Goal: Find contact information: Find contact information

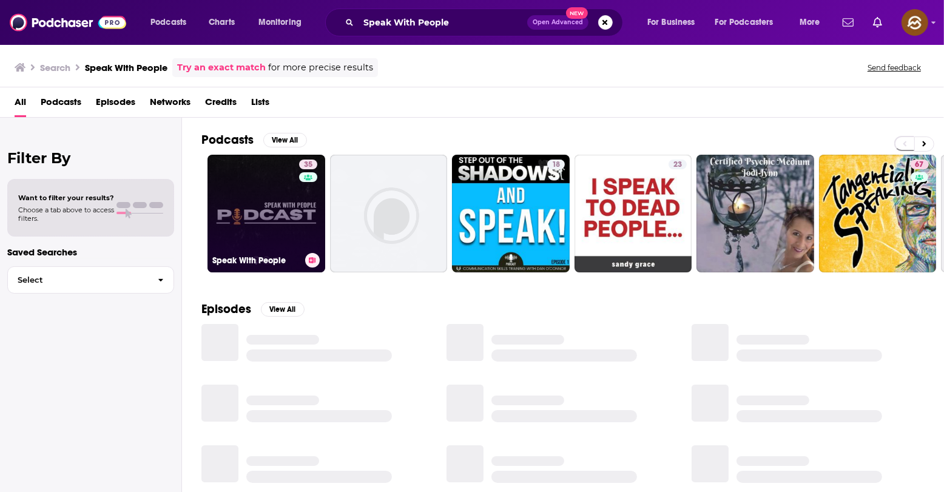
click at [252, 195] on link "35 Speak With People" at bounding box center [267, 214] width 118 height 118
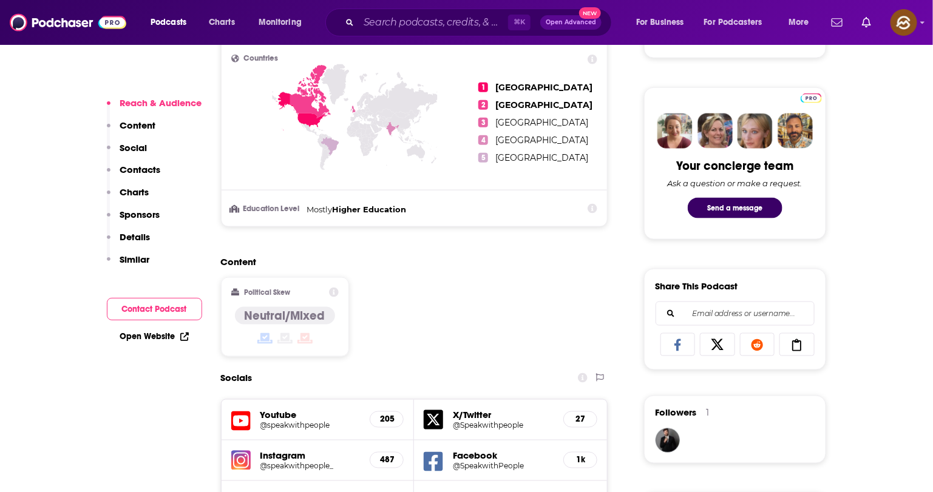
scroll to position [619, 0]
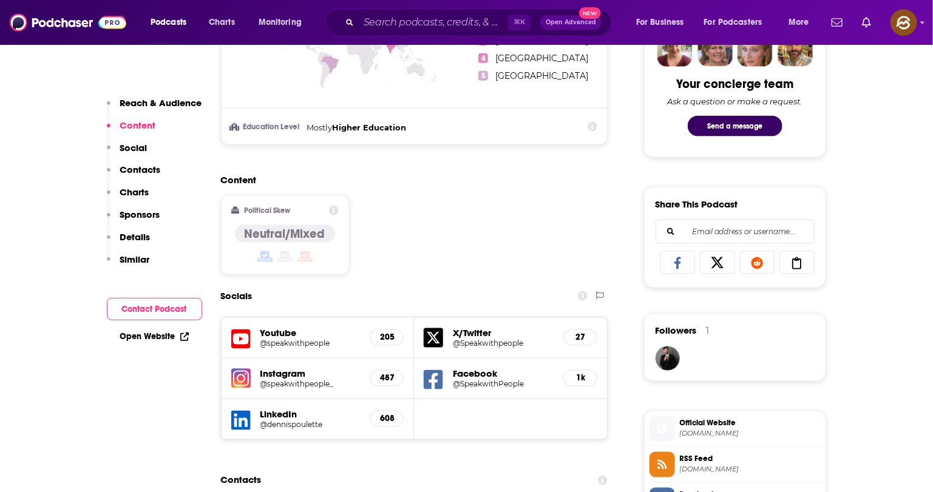
click at [244, 341] on icon at bounding box center [240, 339] width 19 height 22
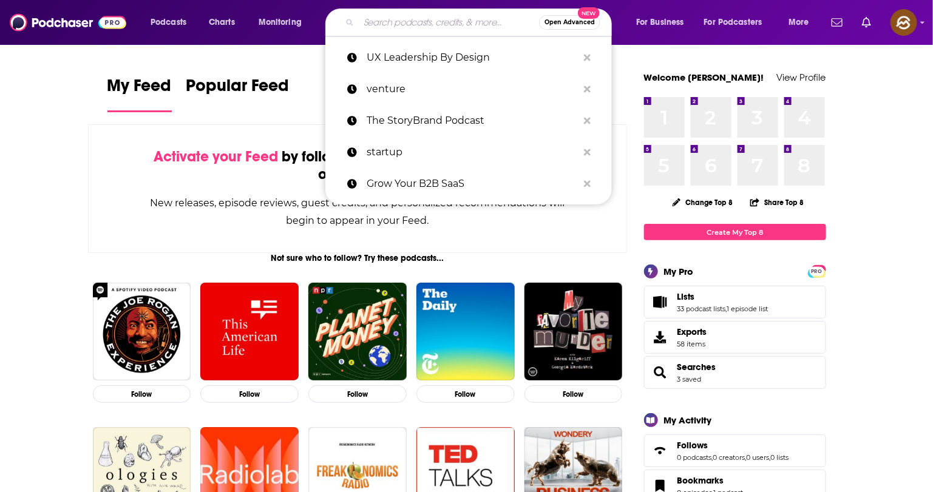
click at [430, 25] on input "Search podcasts, credits, & more..." at bounding box center [449, 22] width 180 height 19
paste input "Malissa Clark"
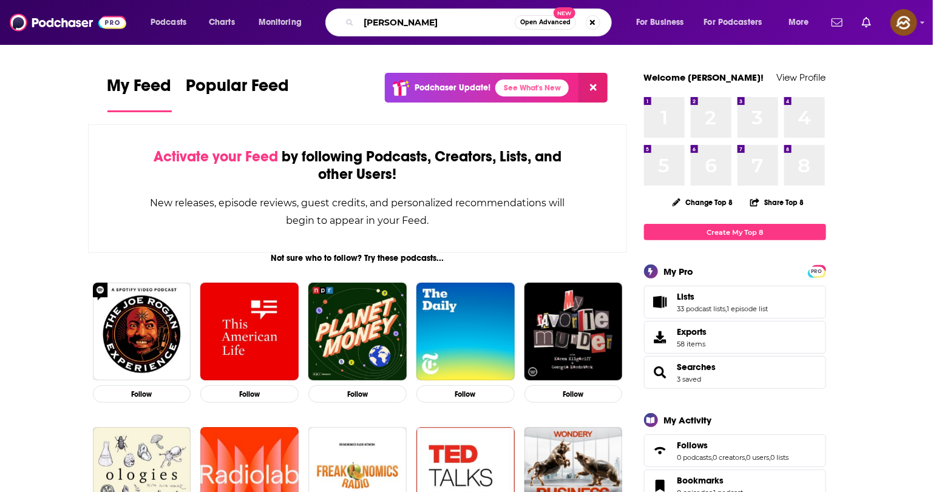
type input "Malissa Clark"
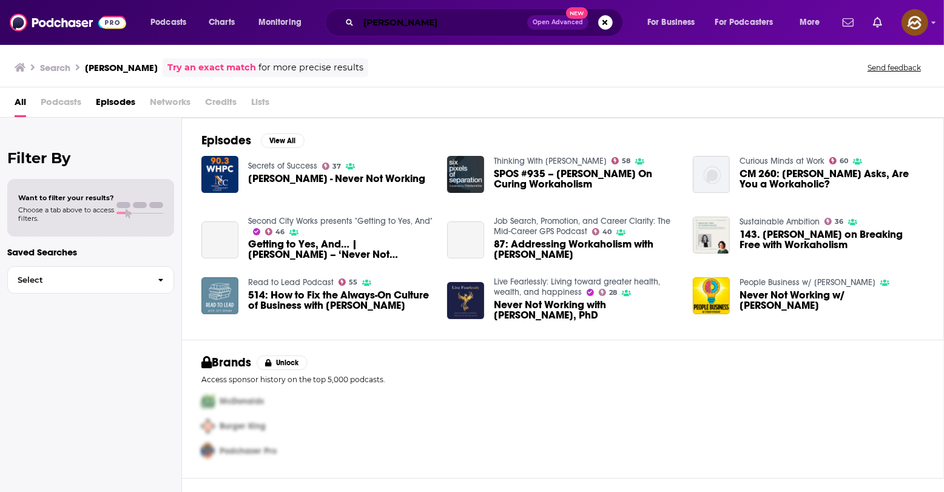
click at [438, 19] on input "Malissa Clark" at bounding box center [443, 22] width 169 height 19
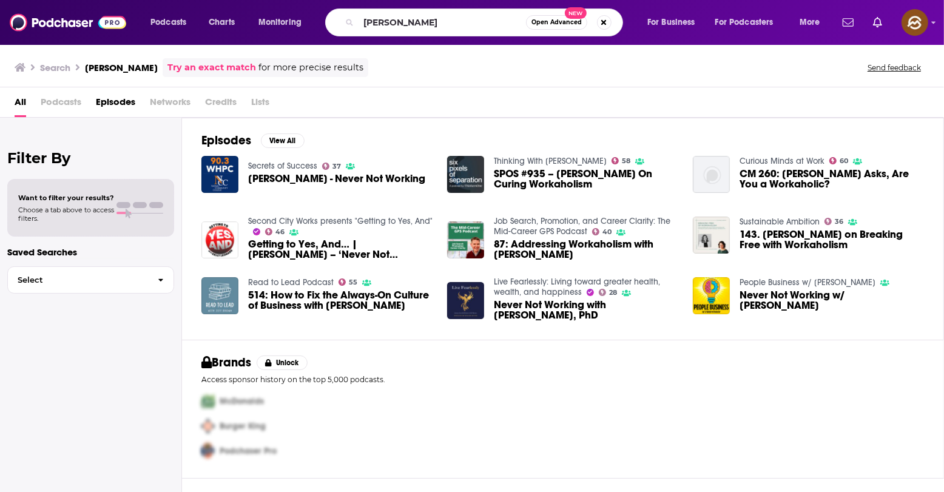
drag, startPoint x: 458, startPoint y: 90, endPoint x: 308, endPoint y: 100, distance: 149.6
click at [445, 95] on div "All Podcasts Episodes Networks Credits Lists" at bounding box center [472, 102] width 944 height 30
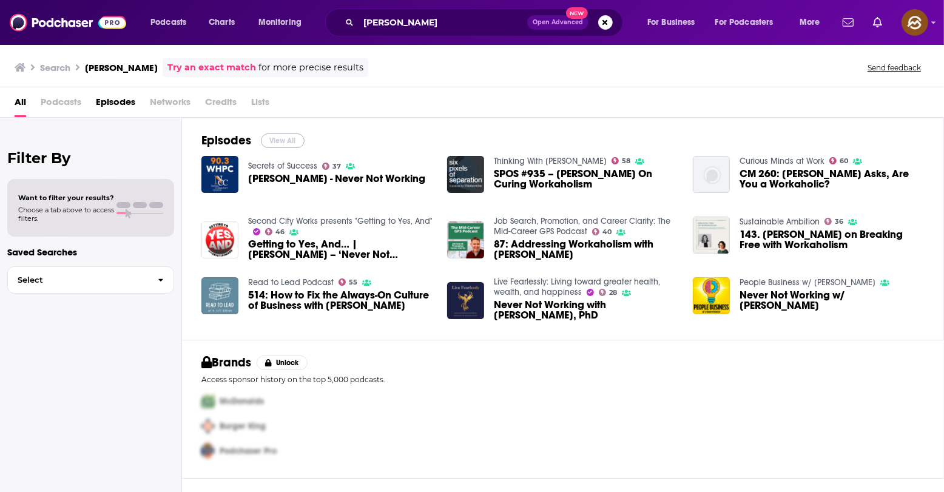
click at [289, 134] on button "View All" at bounding box center [283, 140] width 44 height 15
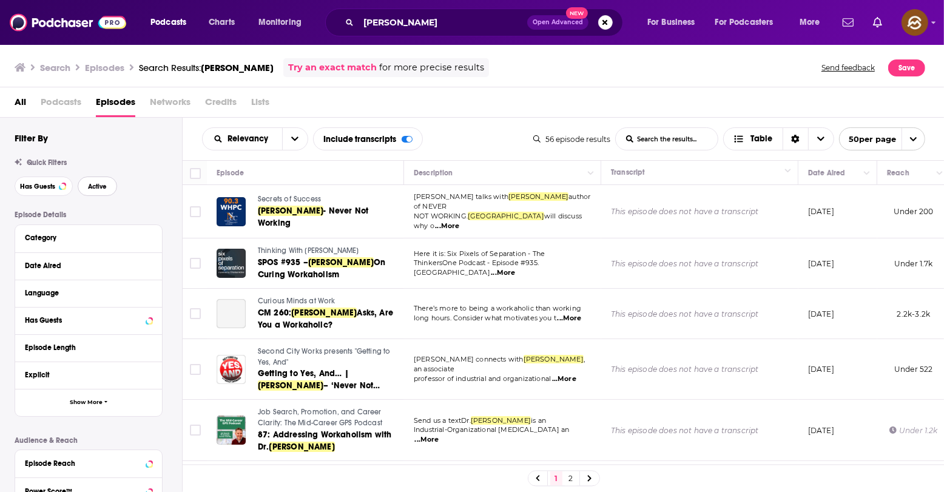
click at [93, 183] on button "Active" at bounding box center [97, 186] width 39 height 19
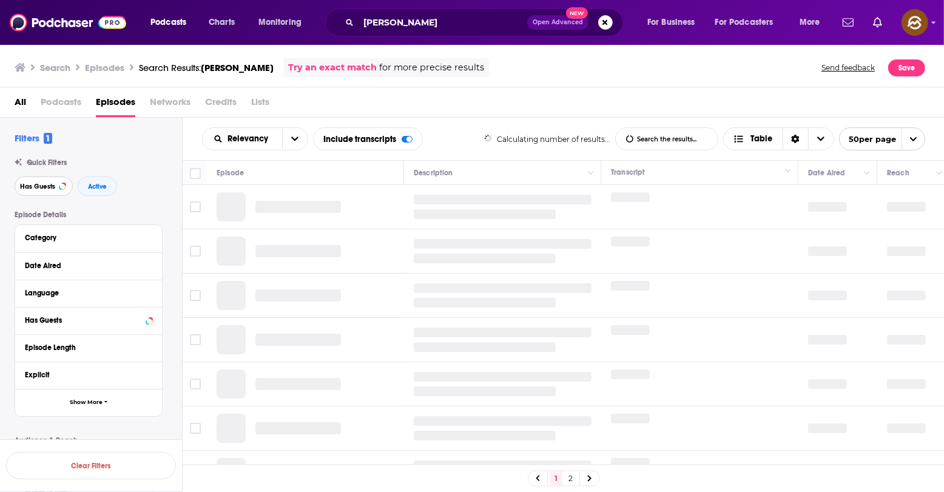
click at [32, 186] on span "Has Guests" at bounding box center [37, 186] width 35 height 7
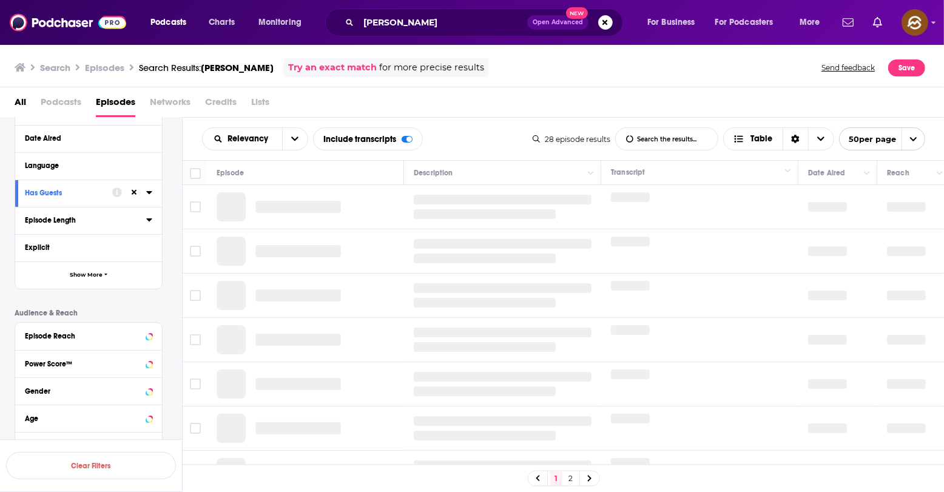
scroll to position [177, 0]
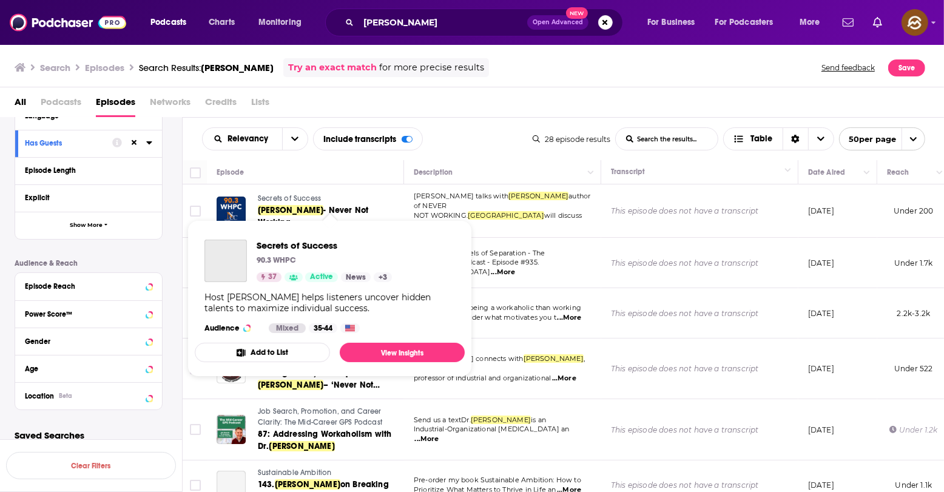
click at [286, 200] on span "Secrets of Success" at bounding box center [289, 198] width 63 height 8
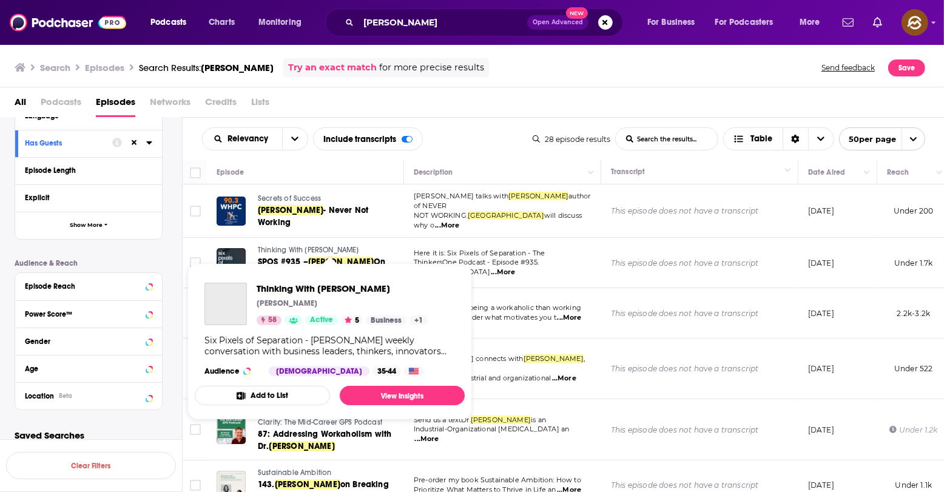
click at [289, 246] on span "Thinking With Mitch Joel" at bounding box center [308, 250] width 101 height 8
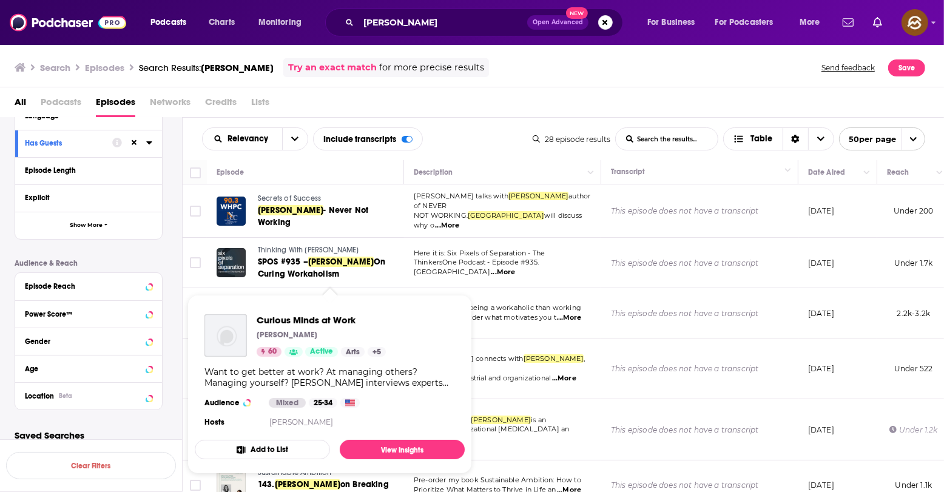
click at [297, 294] on span "Curious Minds at Work Gayle Allen 60 Active Arts + 5 Want to get better at work…" at bounding box center [330, 385] width 285 height 194
click at [492, 107] on div "All Podcasts Episodes Networks Credits Lists" at bounding box center [475, 104] width 921 height 25
click at [274, 292] on span "Curious Minds at Work Gayle Allen 60 Active Arts + 5 Want to get better at work…" at bounding box center [330, 385] width 285 height 194
click at [286, 318] on span "Curious Minds at Work" at bounding box center [321, 320] width 129 height 12
click at [301, 317] on span "Curious Minds at Work" at bounding box center [321, 320] width 129 height 12
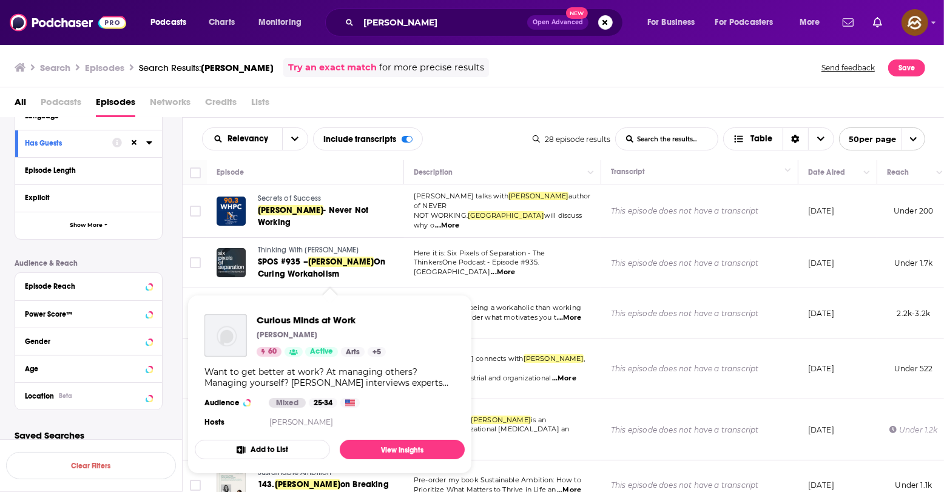
click at [470, 110] on div "All Podcasts Episodes Networks Credits Lists" at bounding box center [475, 104] width 921 height 25
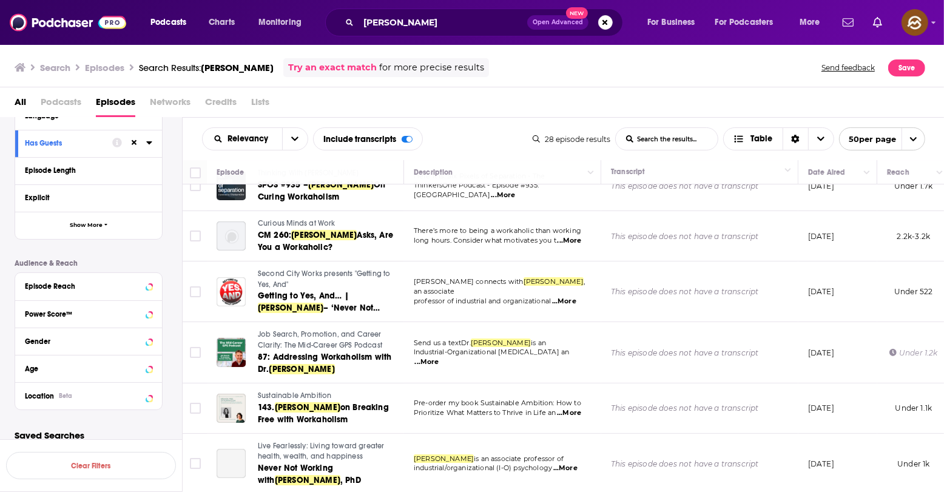
scroll to position [79, 0]
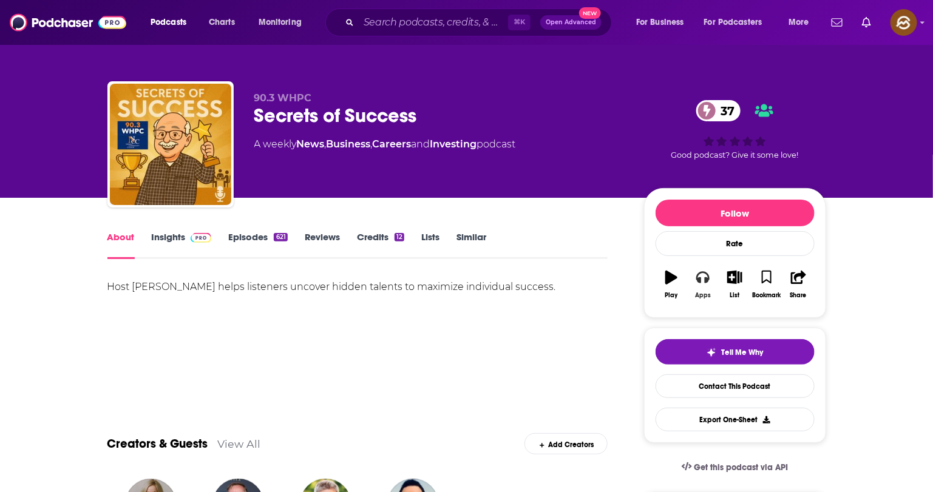
click at [700, 283] on icon "button" at bounding box center [702, 278] width 13 height 12
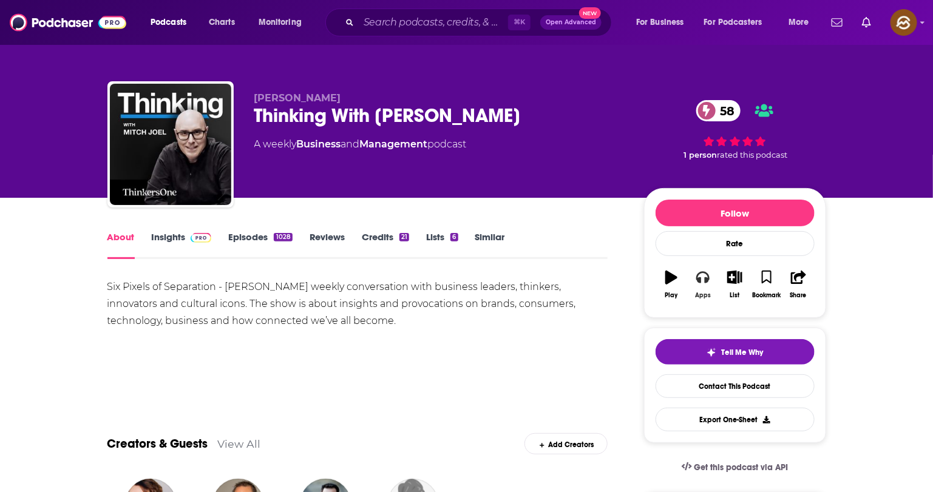
click at [701, 288] on button "Apps" at bounding box center [703, 285] width 32 height 44
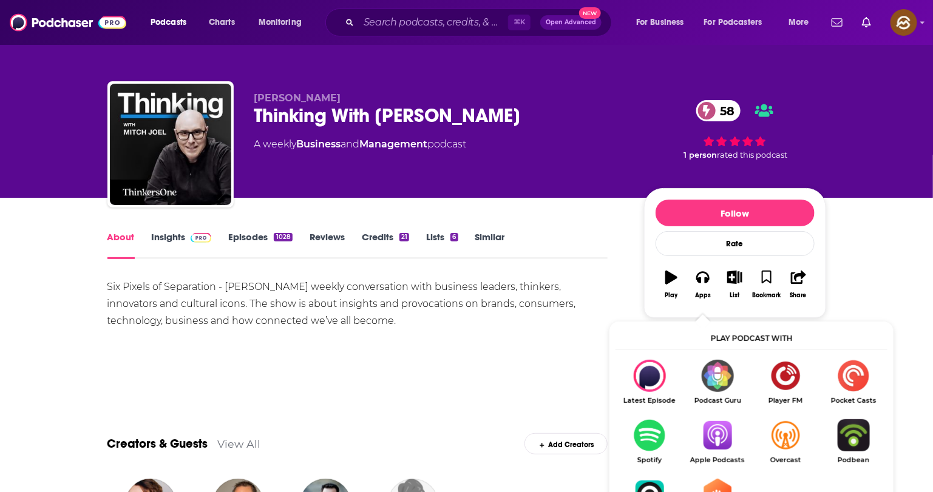
click at [694, 427] on img "Show Listen On dropdown" at bounding box center [717, 435] width 68 height 32
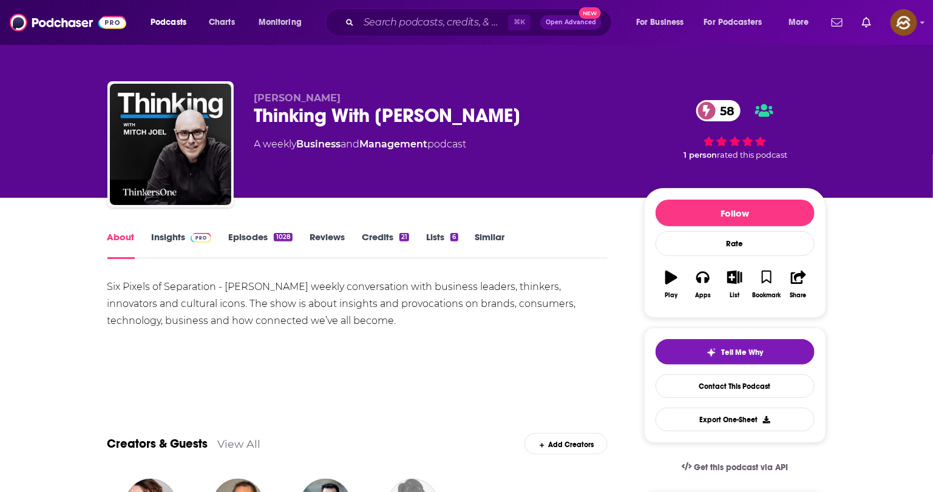
click at [295, 113] on div "Thinking With Mitch Joel 58" at bounding box center [439, 116] width 370 height 24
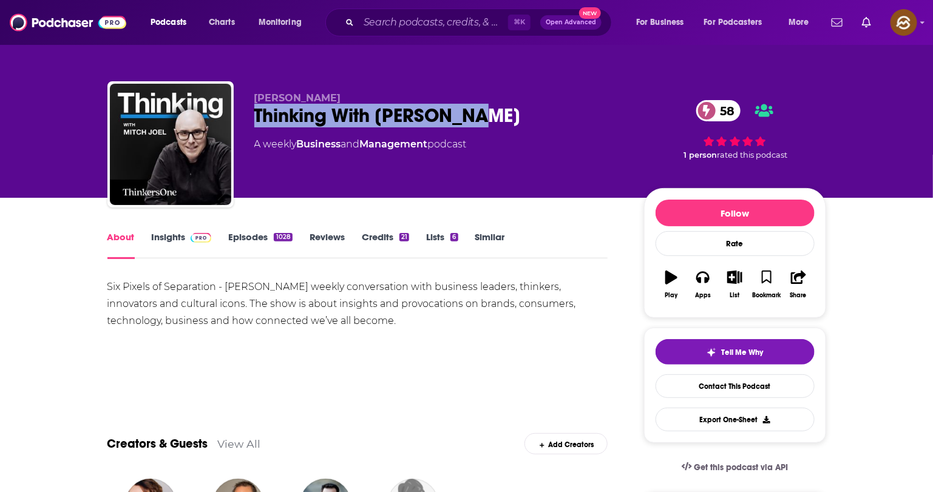
drag, startPoint x: 295, startPoint y: 113, endPoint x: 448, endPoint y: 120, distance: 153.7
copy h1 "Thinking With Mitch Joel"
click at [448, 120] on div "Thinking With Mitch Joel 58" at bounding box center [439, 116] width 370 height 24
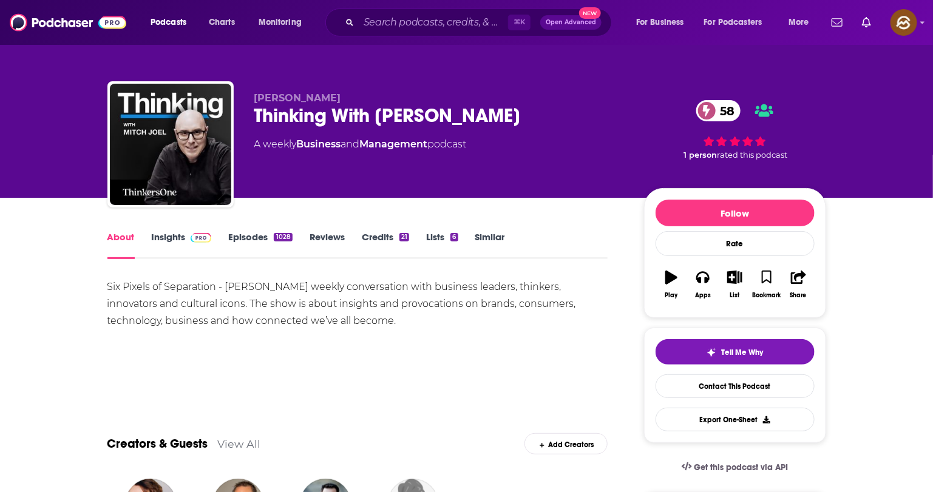
click at [297, 96] on span "Mitch Joel" at bounding box center [297, 98] width 87 height 12
drag, startPoint x: 297, startPoint y: 96, endPoint x: 271, endPoint y: 98, distance: 26.2
copy span "Mitch Joel"
click at [271, 98] on span "Mitch Joel" at bounding box center [297, 98] width 87 height 12
click at [173, 231] on link "Insights" at bounding box center [182, 245] width 60 height 28
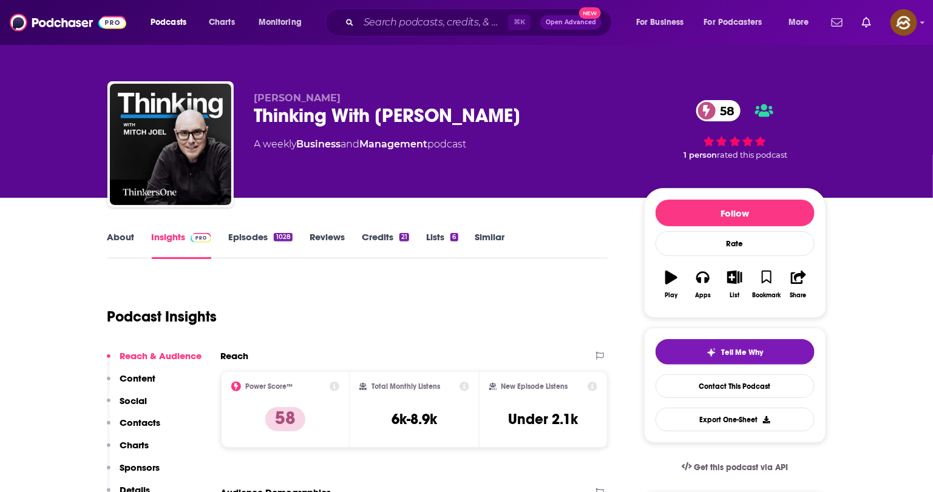
click at [129, 238] on link "About" at bounding box center [120, 245] width 27 height 28
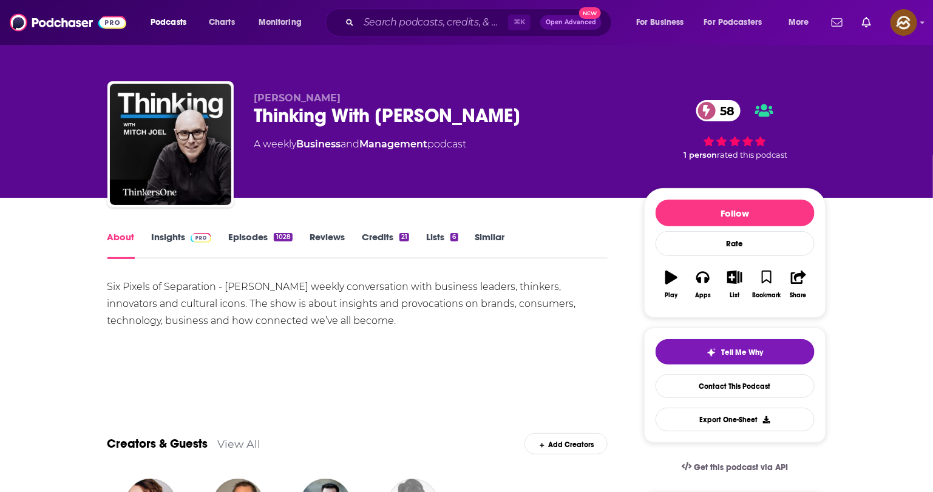
click at [174, 245] on link "Insights" at bounding box center [182, 245] width 60 height 28
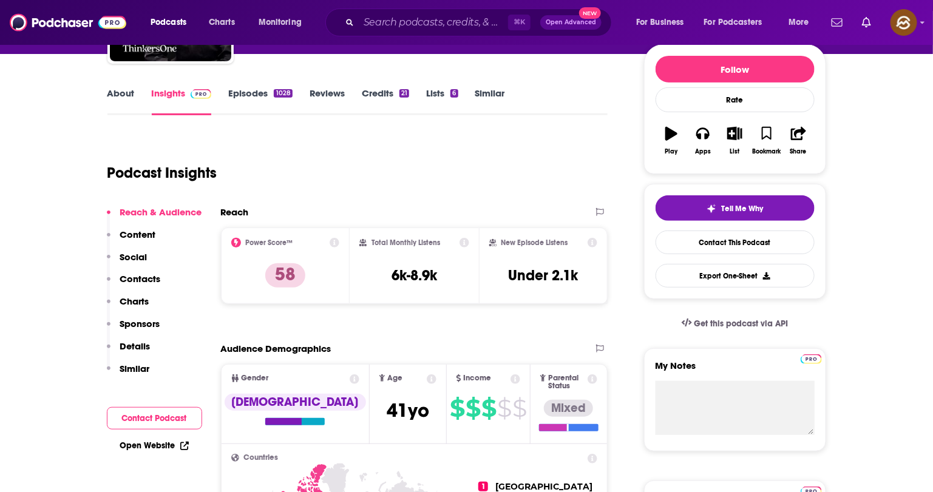
click at [127, 276] on p "Contacts" at bounding box center [140, 279] width 41 height 12
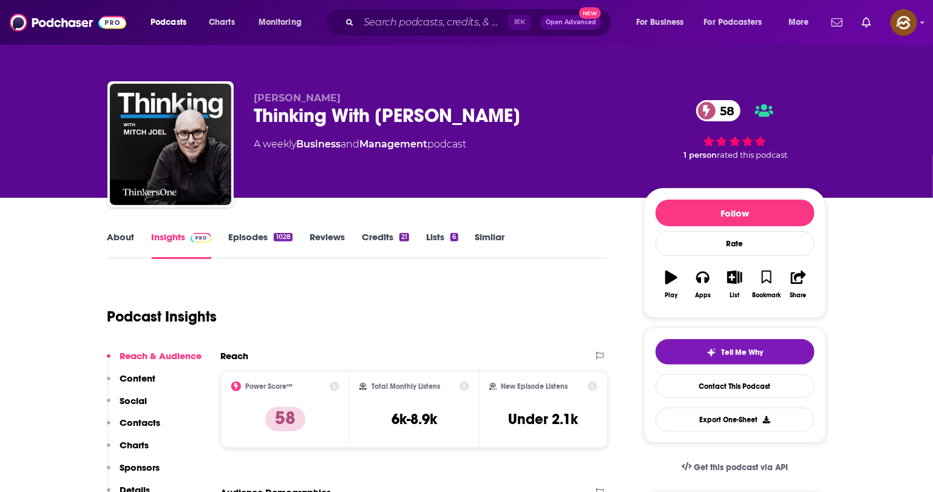
click at [127, 239] on link "About" at bounding box center [120, 245] width 27 height 28
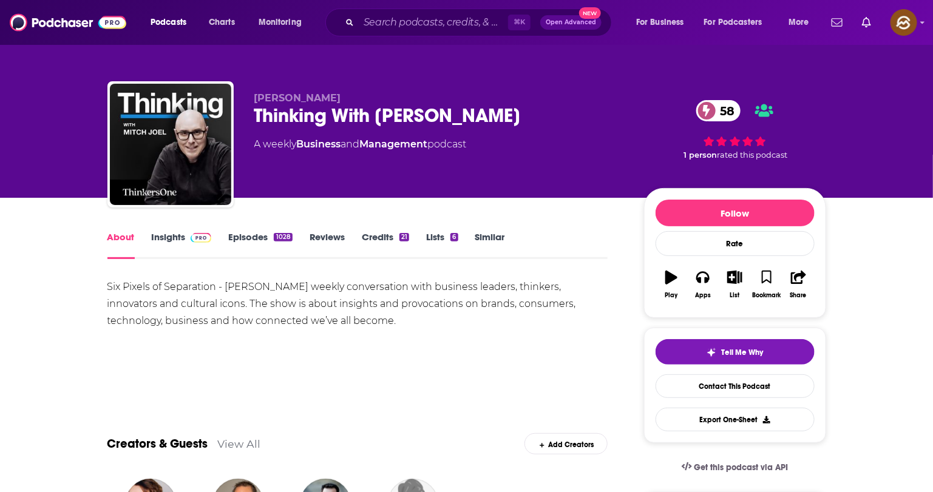
click at [175, 242] on link "Insights" at bounding box center [182, 245] width 60 height 28
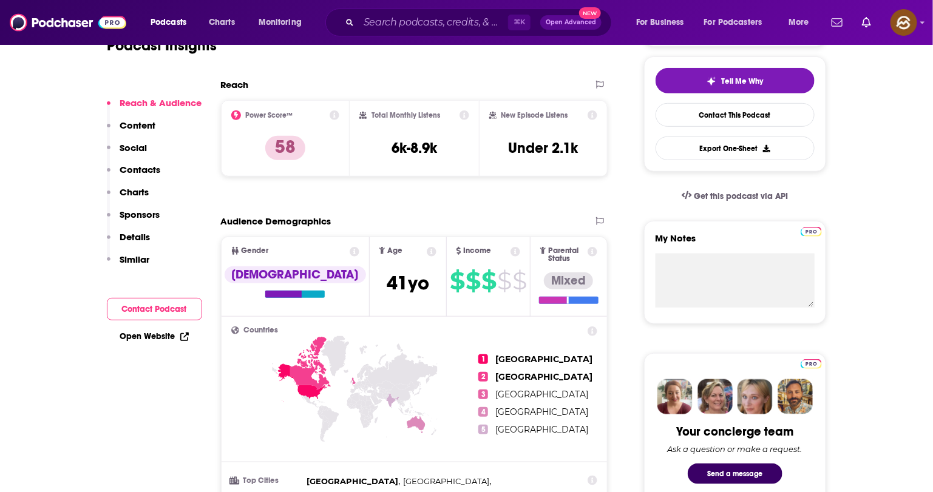
click at [135, 171] on p "Contacts" at bounding box center [140, 170] width 41 height 12
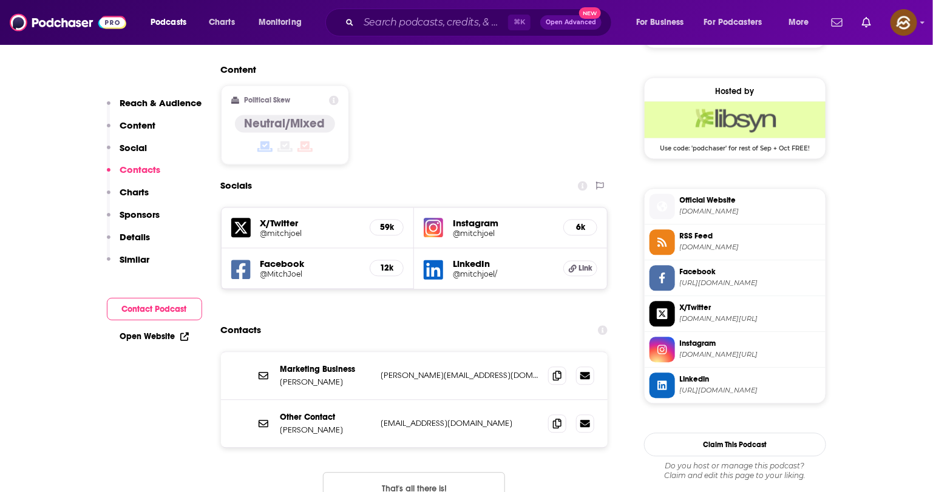
scroll to position [1056, 0]
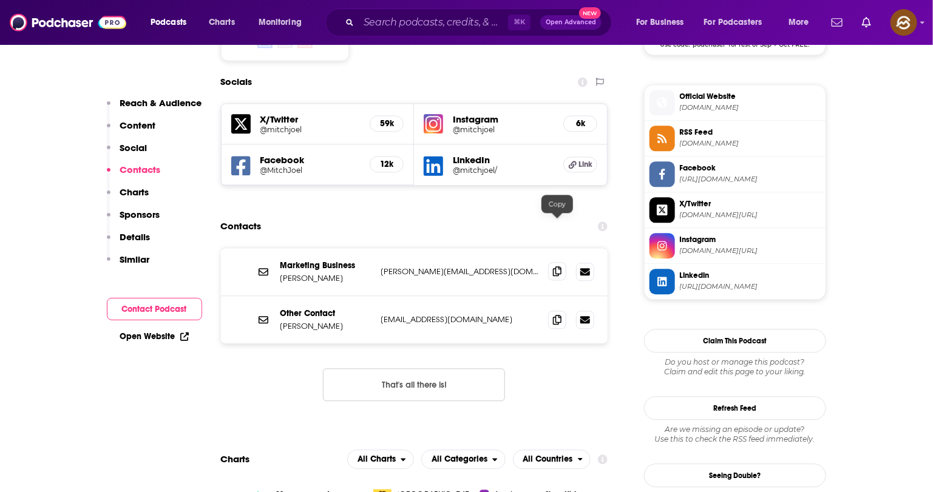
click at [556, 266] on icon at bounding box center [557, 271] width 8 height 10
click at [546, 296] on div "Other Contact Mitch Joel hello@sixpixels.com hello@sixpixels.com" at bounding box center [414, 319] width 387 height 47
click at [558, 314] on icon at bounding box center [557, 319] width 8 height 10
click at [245, 156] on icon at bounding box center [240, 165] width 19 height 19
